Goal: Navigation & Orientation: Find specific page/section

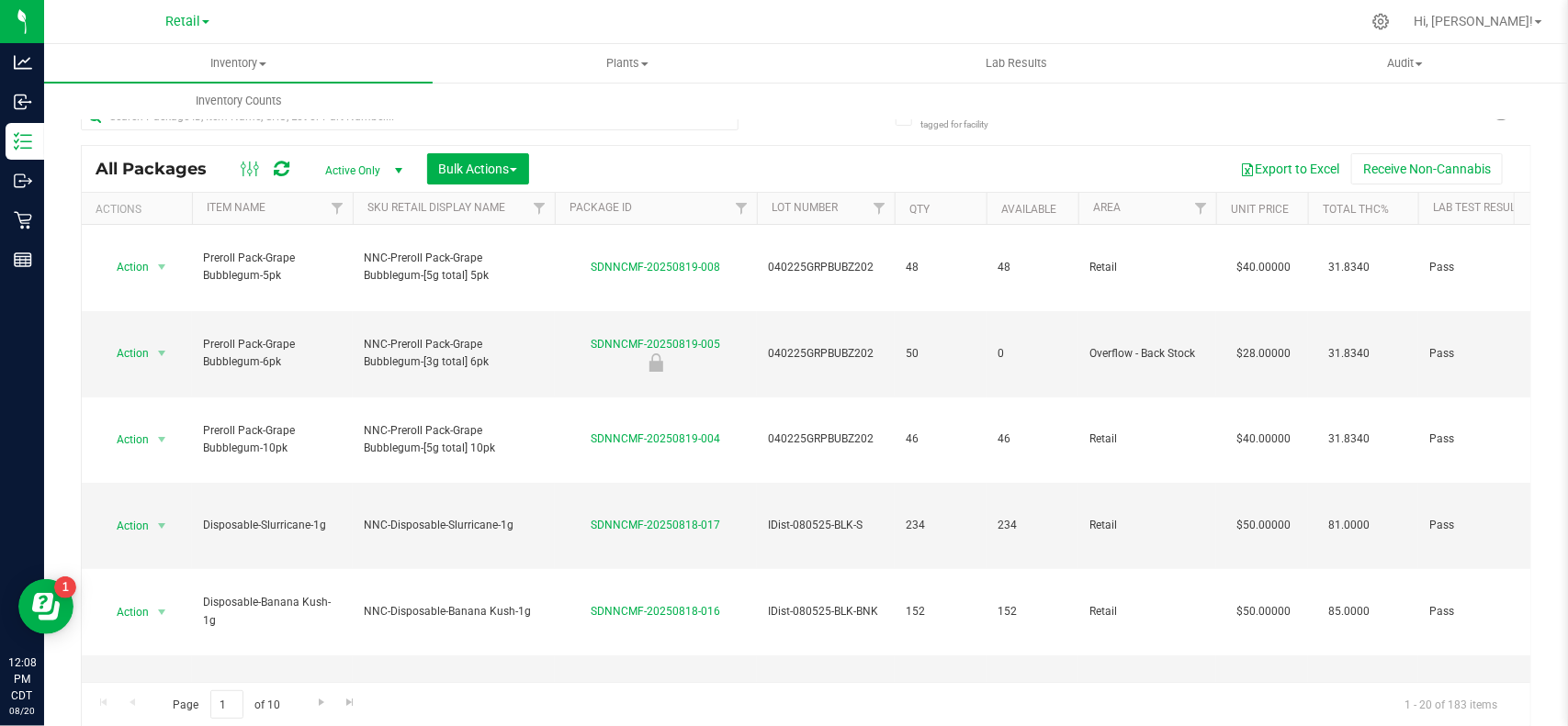
scroll to position [0, 723]
